Goal: Task Accomplishment & Management: Use online tool/utility

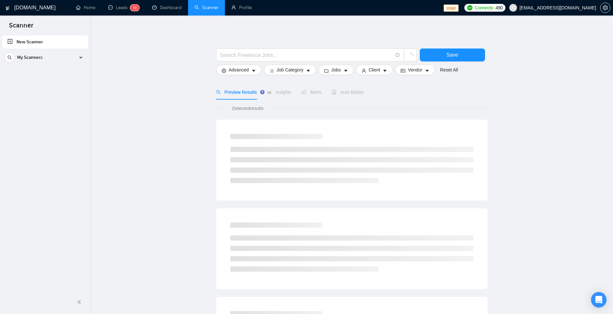
click at [284, 94] on span "Insights" at bounding box center [279, 92] width 24 height 5
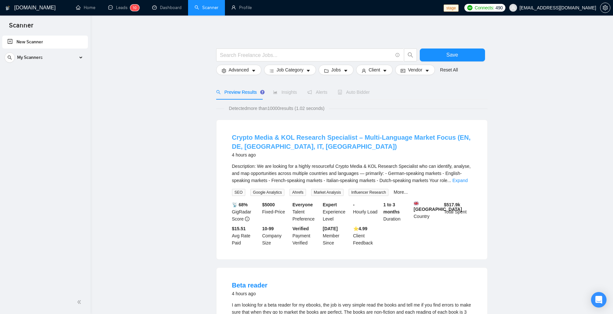
click at [321, 140] on link "Crypto Media & KOL Research Specialist – Multi-Language Market Focus (EN, DE, […" at bounding box center [351, 142] width 239 height 16
click at [24, 59] on span "My Scanners" at bounding box center [30, 57] width 26 height 13
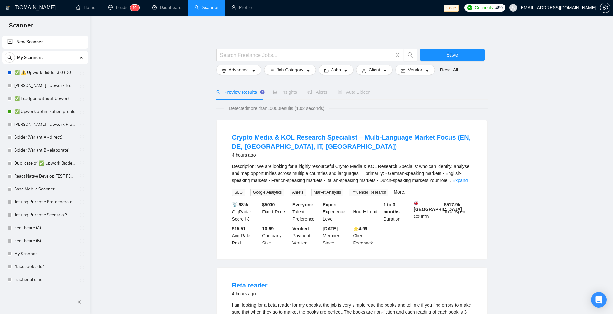
click at [34, 114] on link "✅ Upwork optimization profile" at bounding box center [44, 111] width 61 height 13
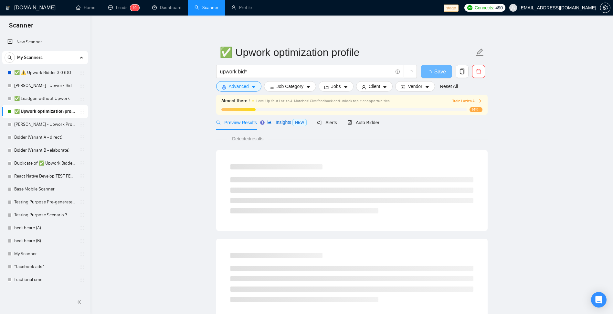
click at [295, 123] on span "NEW" at bounding box center [300, 122] width 14 height 7
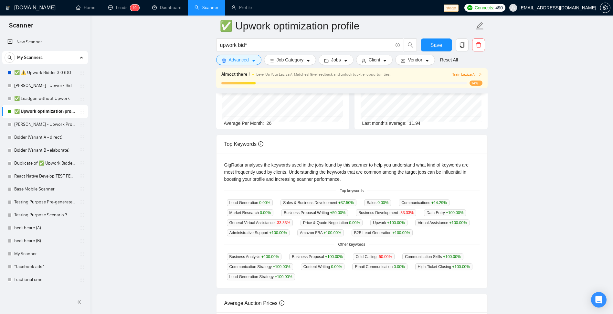
scroll to position [116, 0]
